Goal: Find specific page/section: Find specific page/section

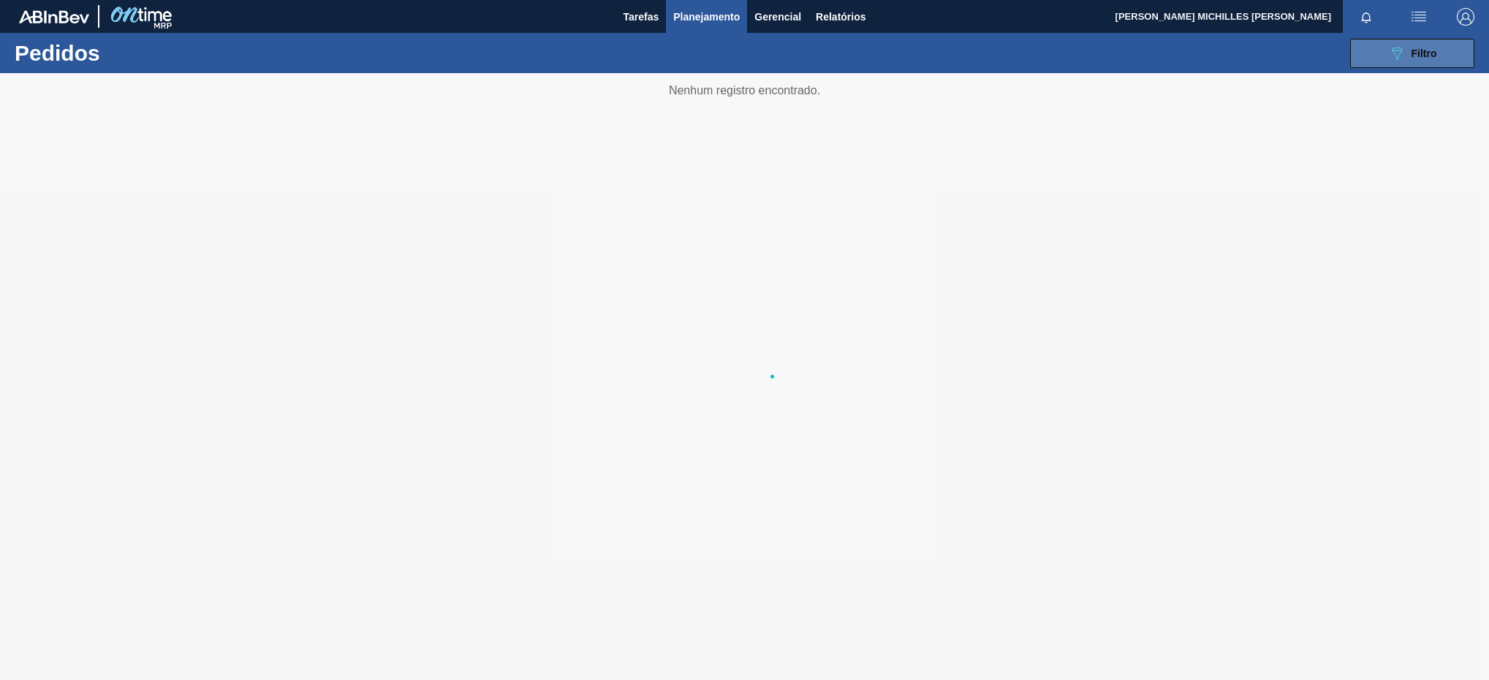
click at [1413, 64] on button "089F7B8B-B2A5-4AFE-B5C0-19BA573D28AC Filtro" at bounding box center [1412, 53] width 124 height 29
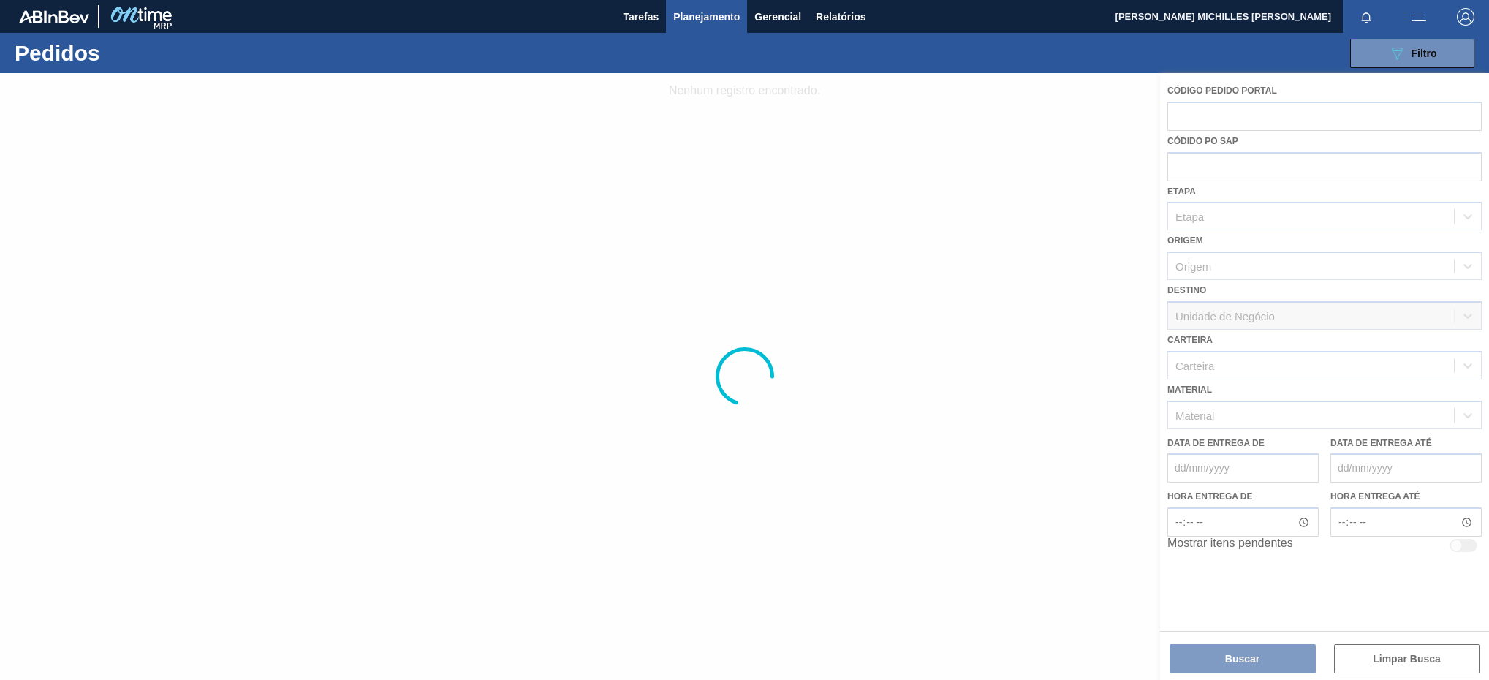
click at [1394, 408] on div at bounding box center [744, 376] width 1489 height 607
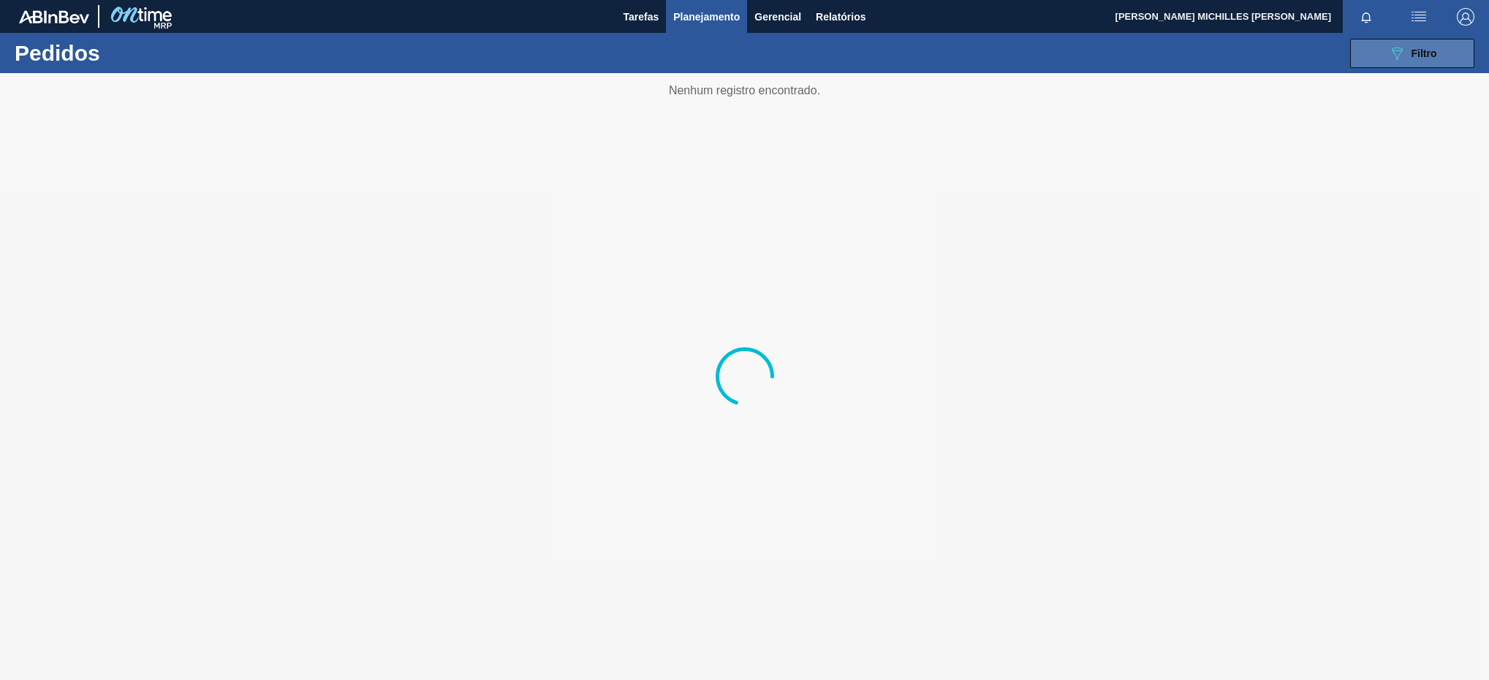
click at [1388, 57] on icon "089F7B8B-B2A5-4AFE-B5C0-19BA573D28AC" at bounding box center [1397, 54] width 18 height 18
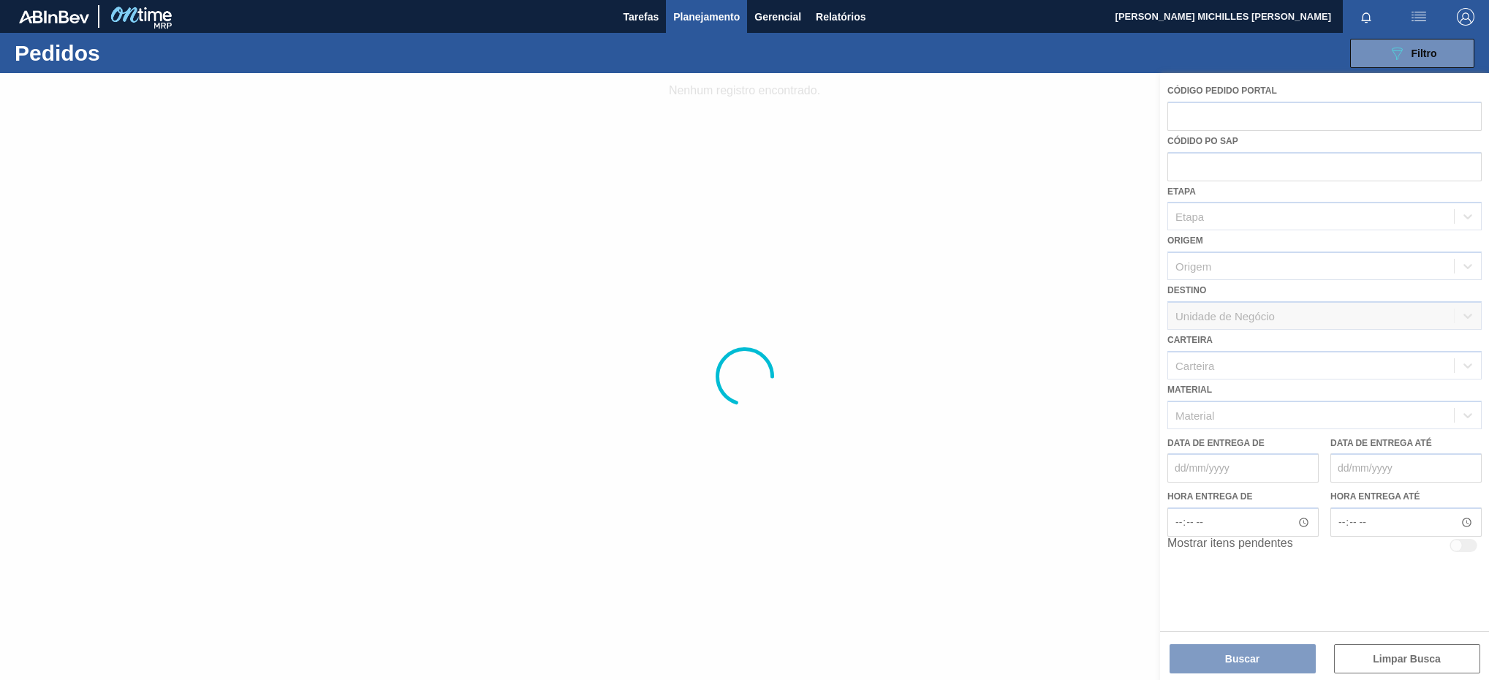
click at [1415, 408] on div at bounding box center [744, 376] width 1489 height 607
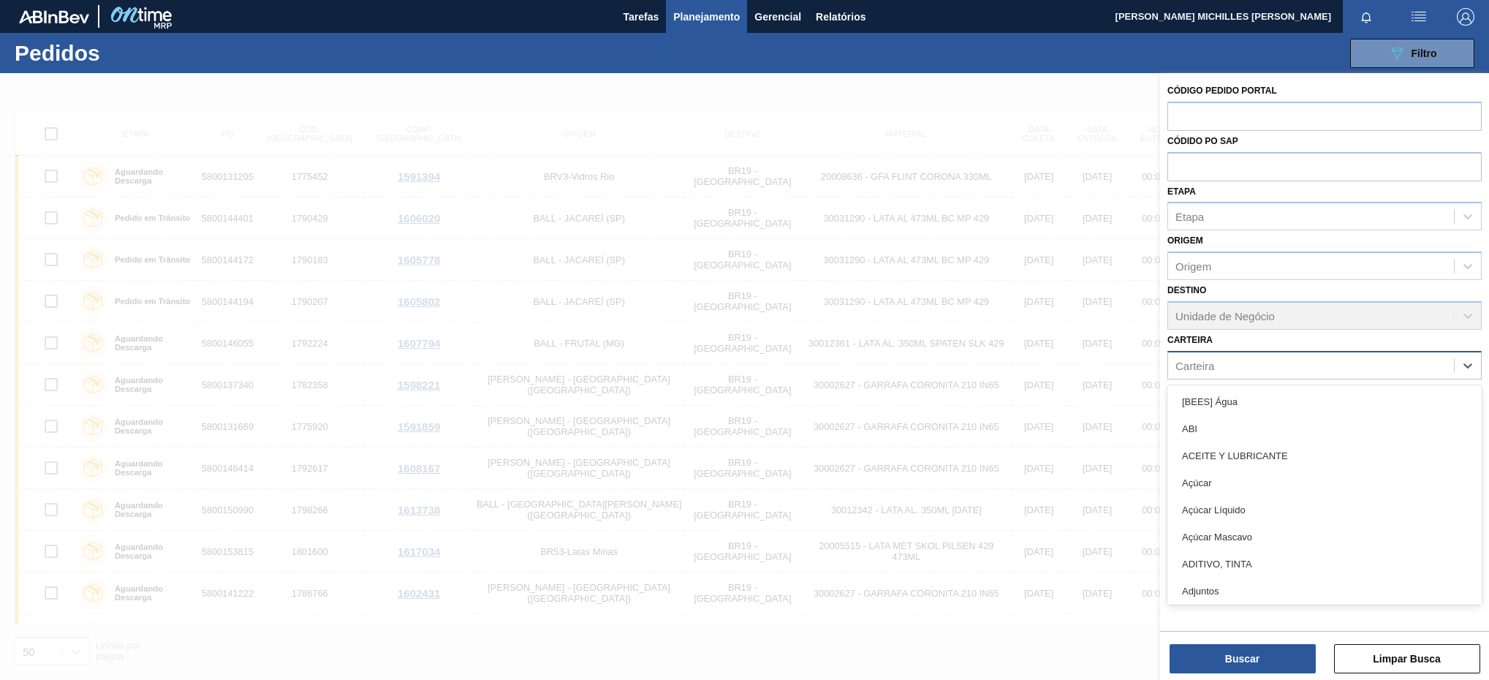
click at [1395, 368] on div "Carteira" at bounding box center [1311, 365] width 286 height 21
click at [1342, 433] on div "ABI" at bounding box center [1325, 428] width 314 height 27
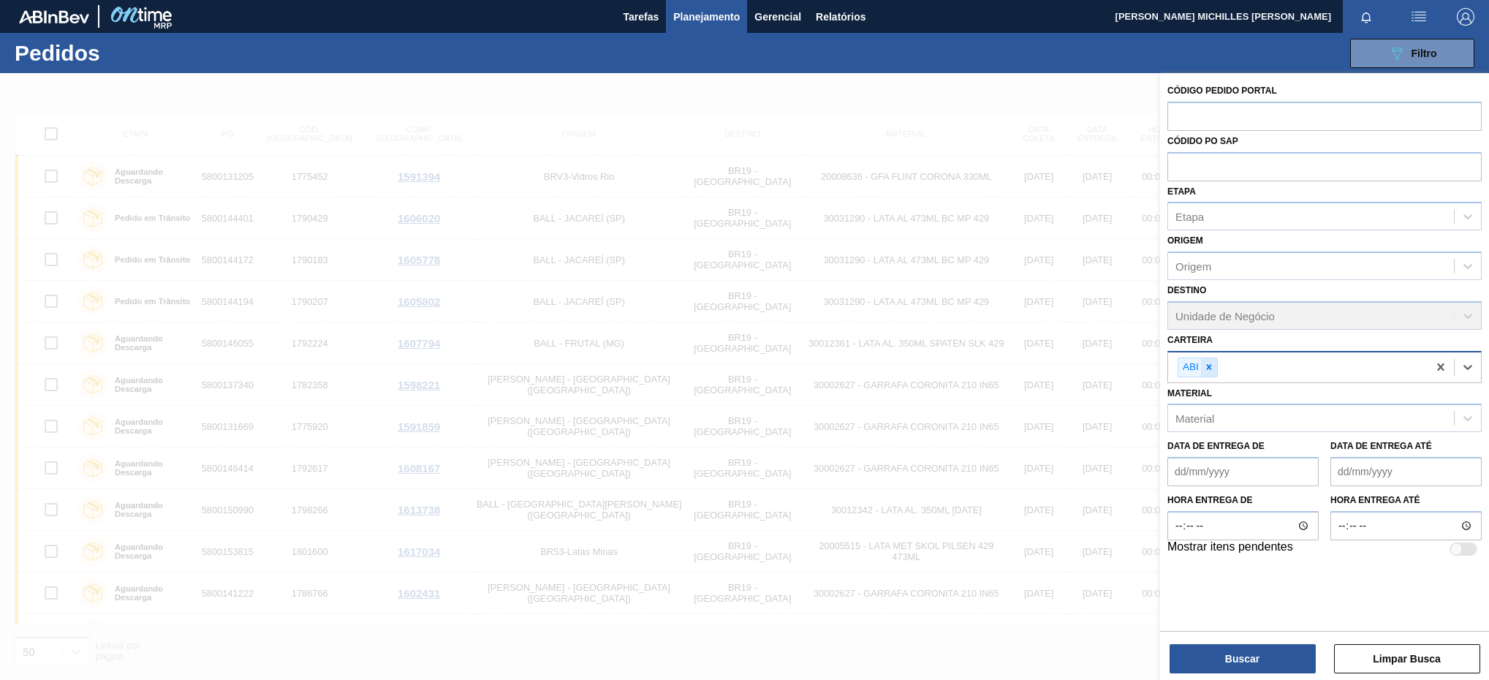
click at [1211, 371] on icon at bounding box center [1209, 367] width 10 height 10
click at [718, 25] on button "Planejamento" at bounding box center [706, 16] width 81 height 33
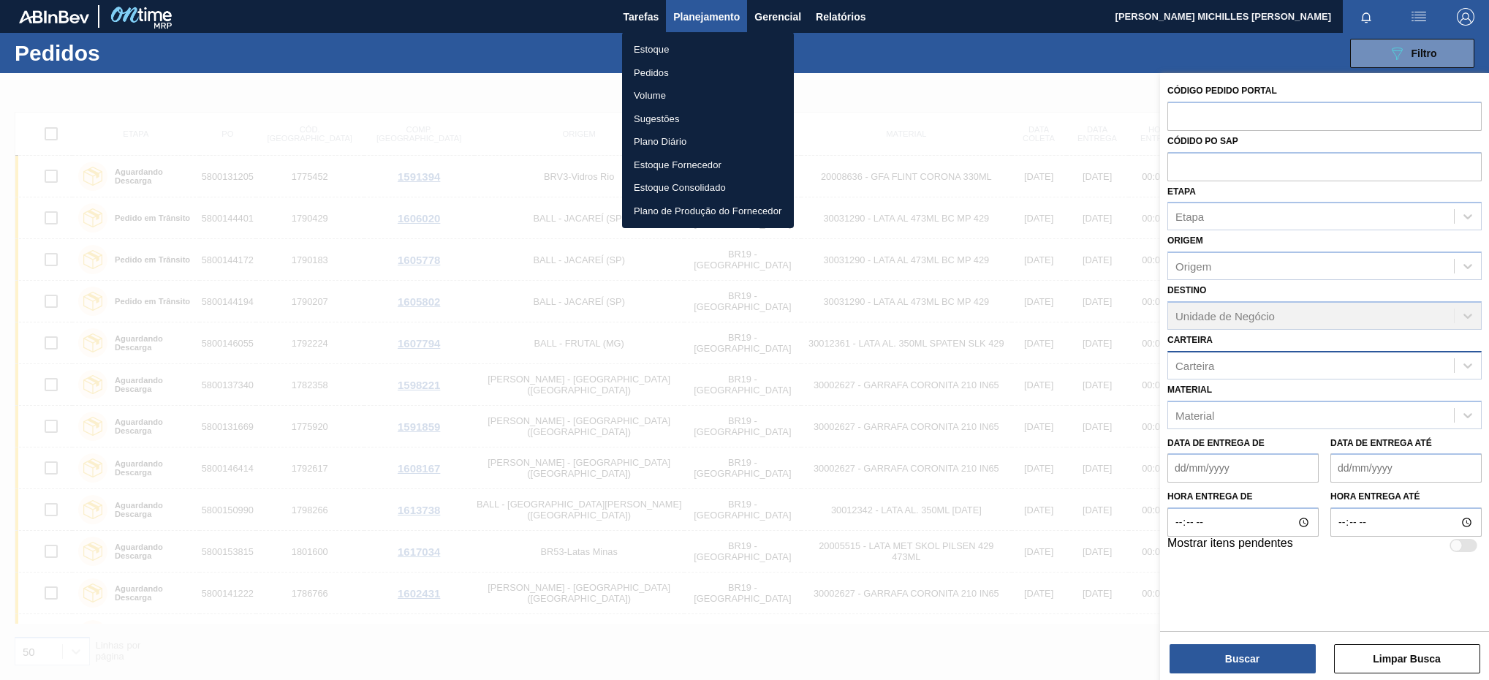
click at [696, 42] on li "Estoque" at bounding box center [708, 49] width 172 height 23
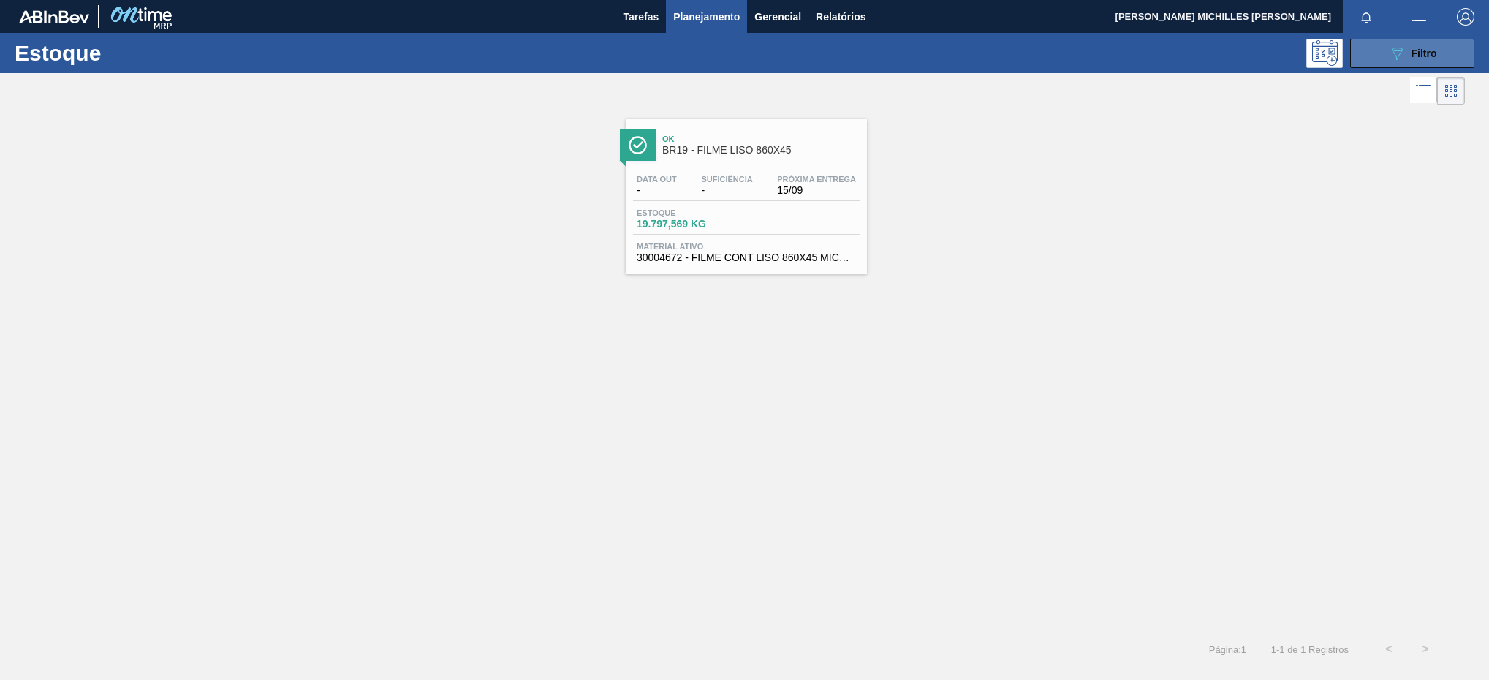
click at [1382, 64] on button "089F7B8B-B2A5-4AFE-B5C0-19BA573D28AC Filtro" at bounding box center [1412, 53] width 124 height 29
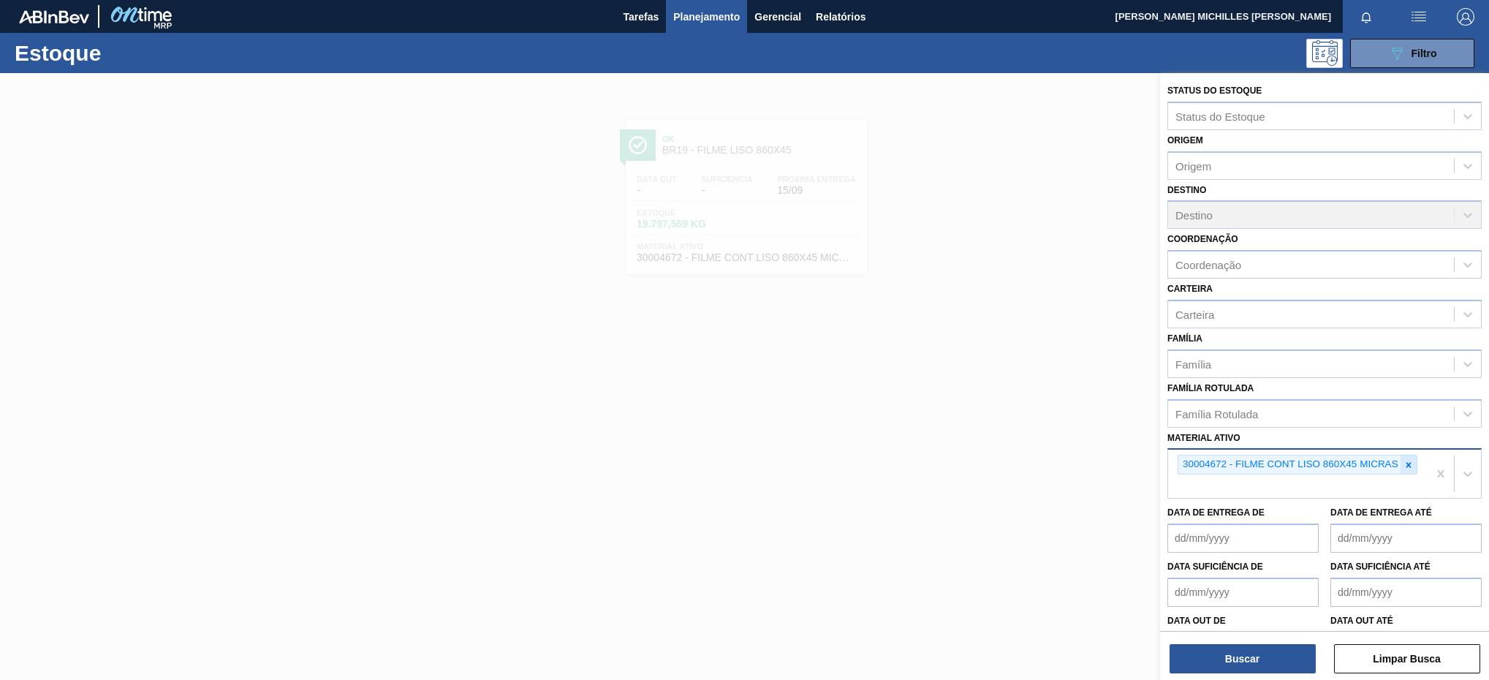
click at [1406, 460] on icon at bounding box center [1409, 465] width 10 height 10
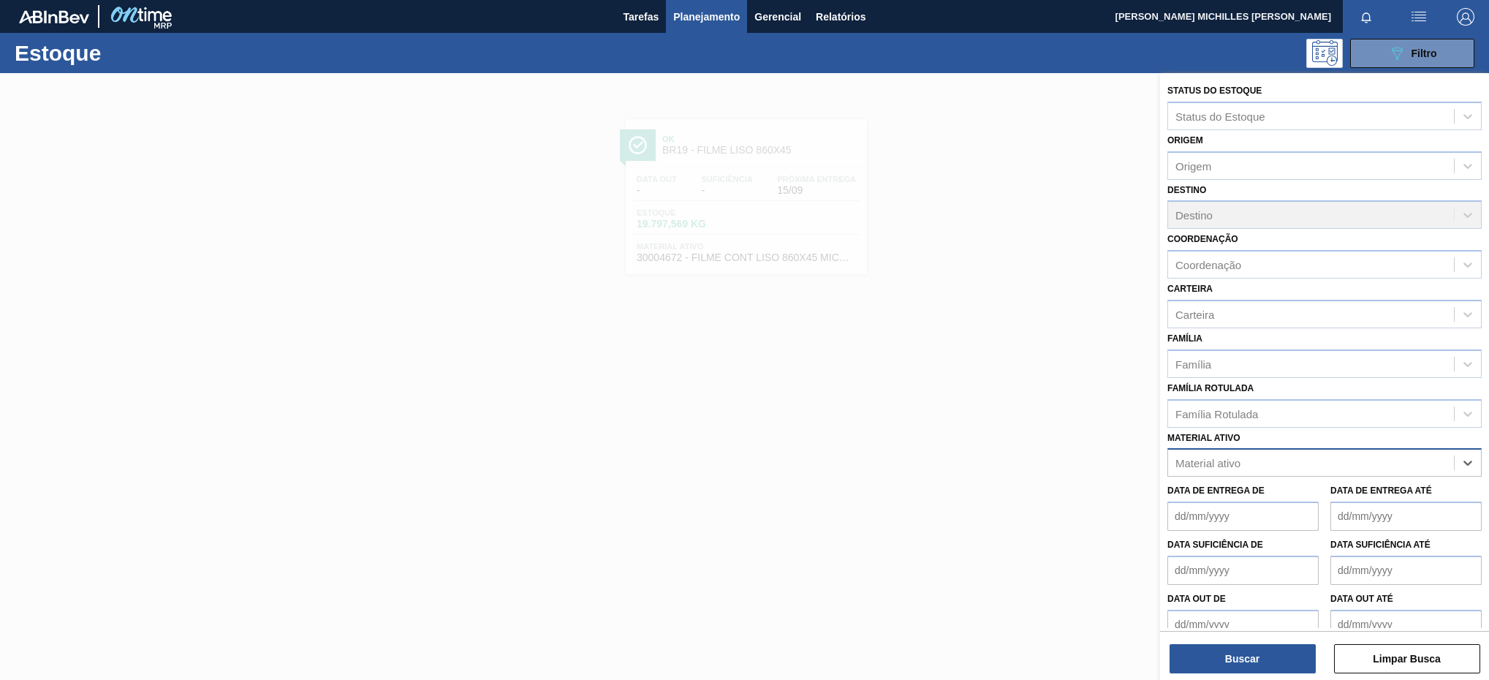
paste ativo "30003105"
type ativo "30003105"
drag, startPoint x: 1362, startPoint y: 492, endPoint x: 1356, endPoint y: 502, distance: 11.8
click at [1361, 494] on div "30003105 - ADESIVO TECHNOMELT EM 362" at bounding box center [1325, 498] width 314 height 27
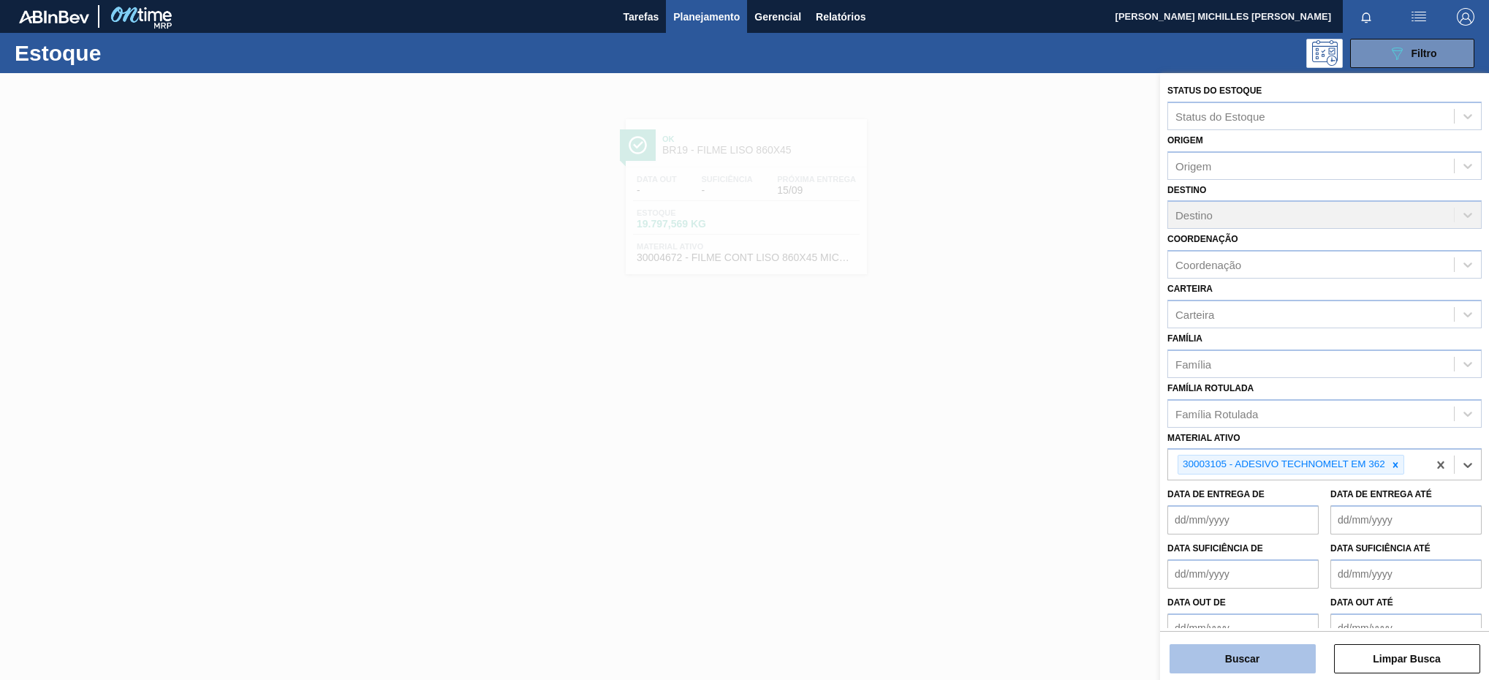
click at [1250, 662] on button "Buscar" at bounding box center [1243, 658] width 146 height 29
